Goal: Information Seeking & Learning: Find specific page/section

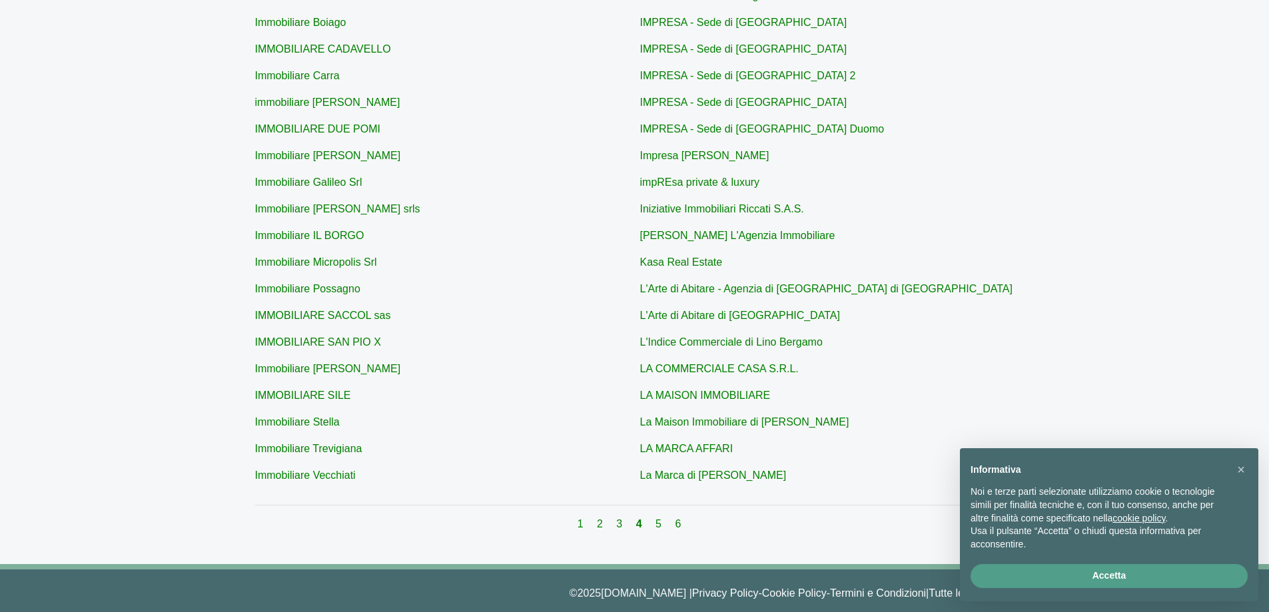
scroll to position [376, 0]
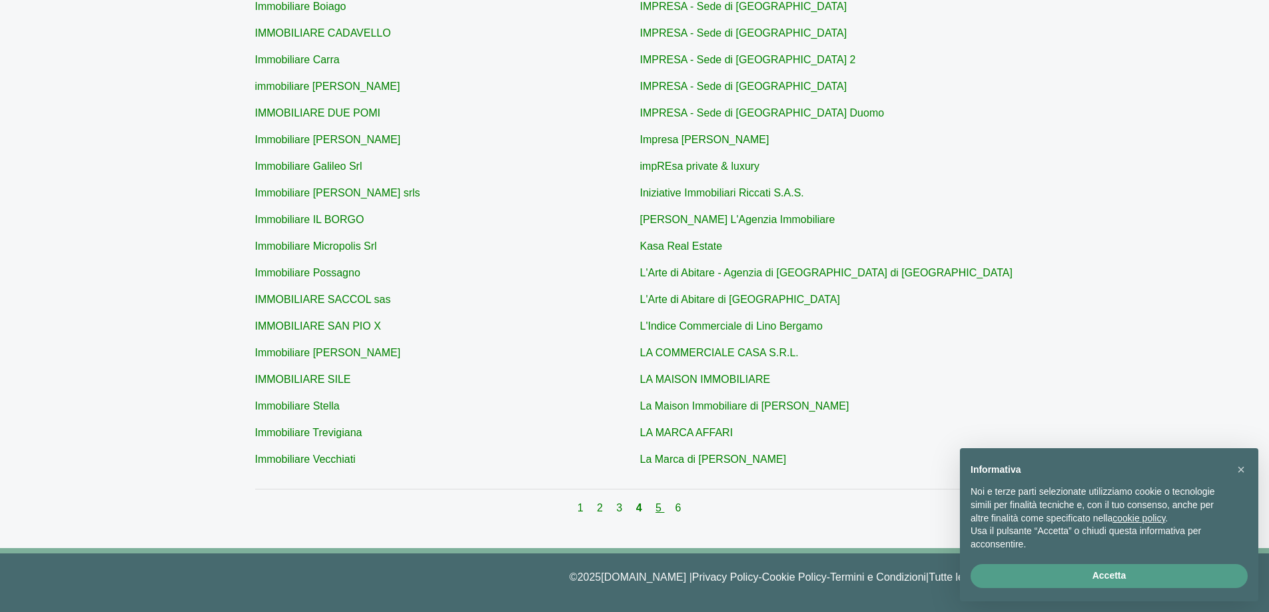
click at [659, 510] on link "5" at bounding box center [660, 507] width 9 height 11
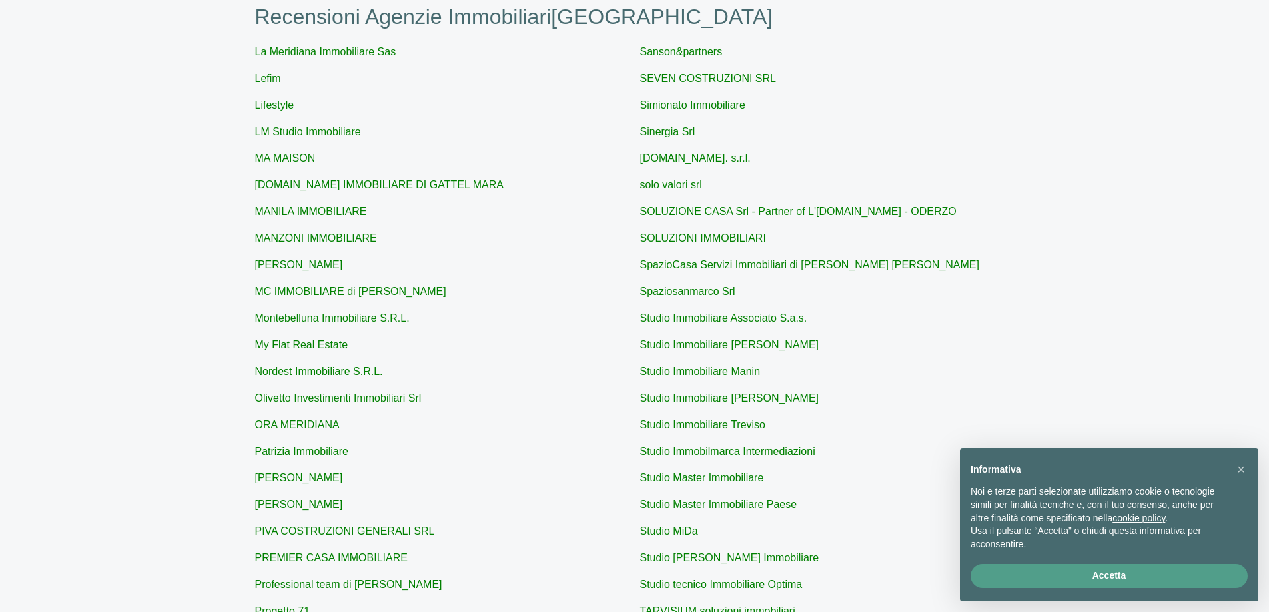
scroll to position [143, 0]
click at [678, 108] on link "Simionato Immobiliare" at bounding box center [692, 106] width 105 height 11
type input "Simionato Immobiliare"
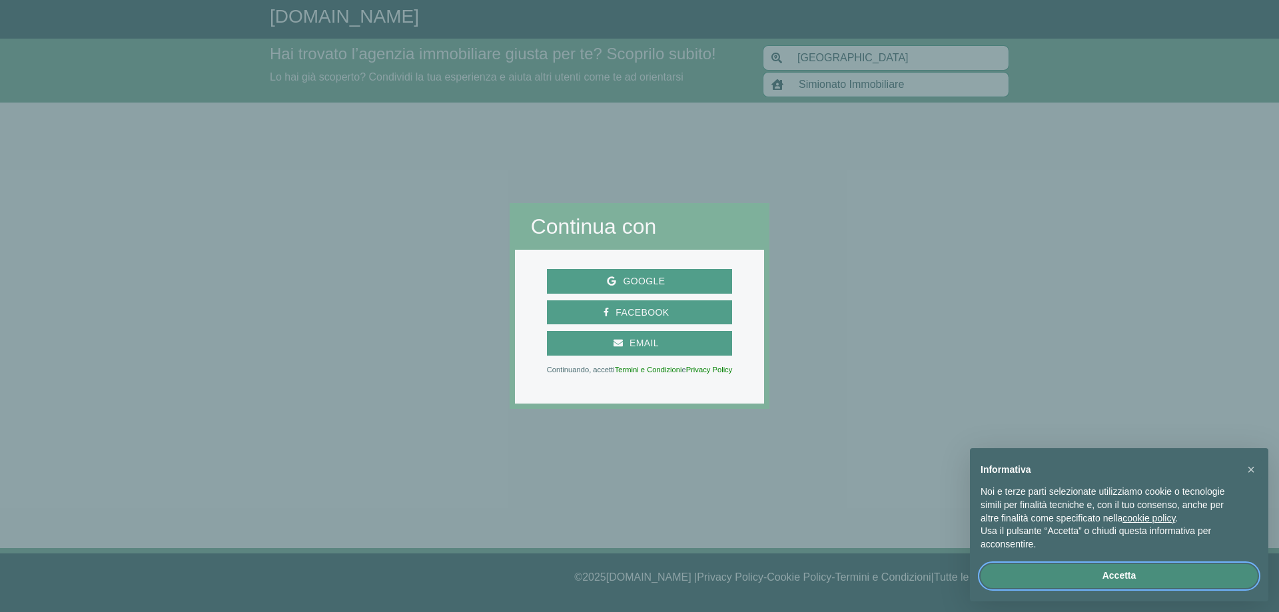
click at [1109, 574] on button "Accetta" at bounding box center [1119, 576] width 277 height 24
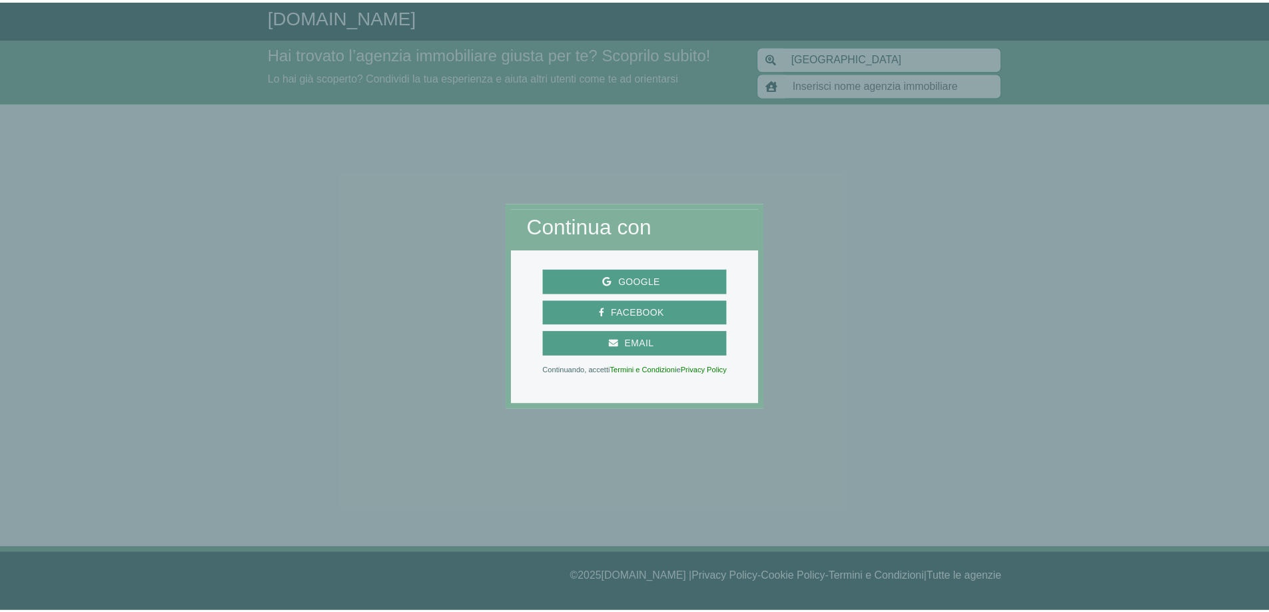
scroll to position [143, 0]
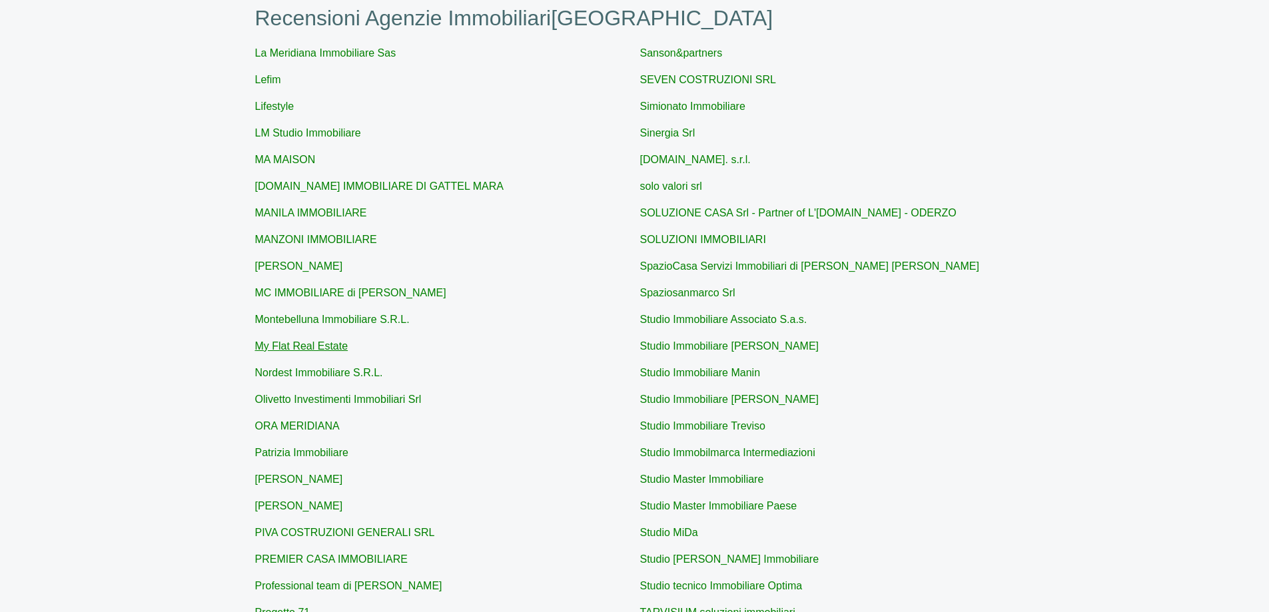
click at [293, 341] on link "My Flat Real Estate" at bounding box center [301, 346] width 93 height 11
type input "My Flat Real Estate"
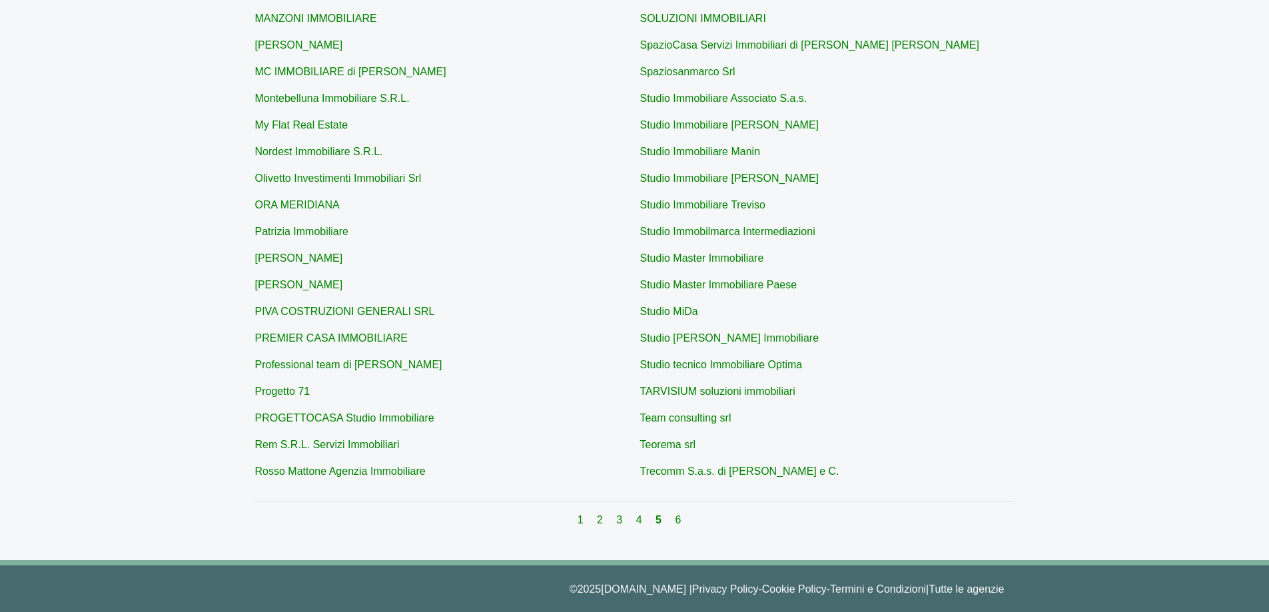
scroll to position [376, 0]
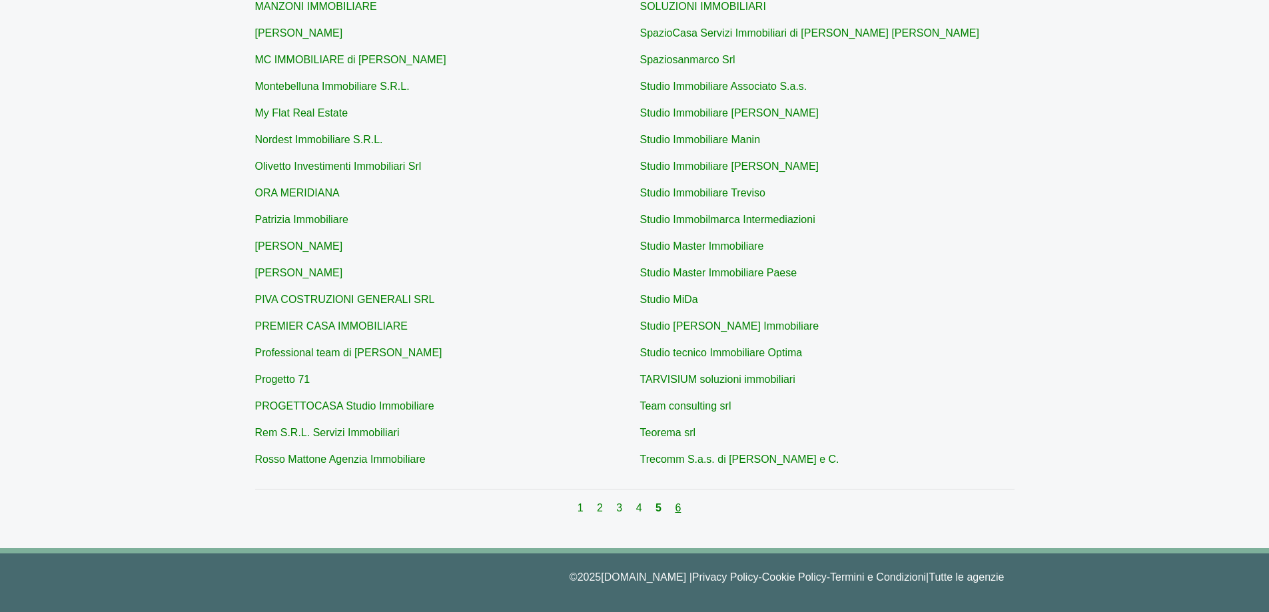
click at [680, 506] on link "6" at bounding box center [678, 507] width 6 height 11
